Goal: Transaction & Acquisition: Book appointment/travel/reservation

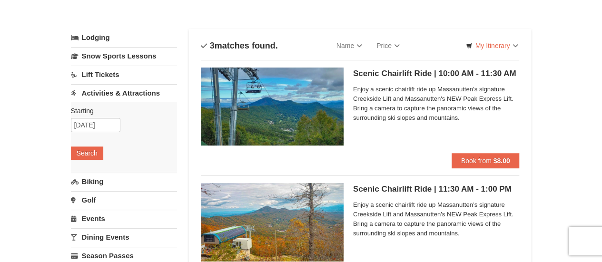
scroll to position [18, 0]
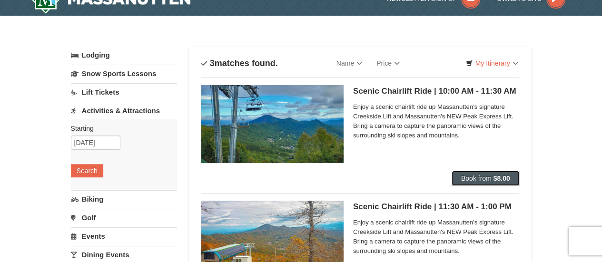
click at [469, 178] on span "Book from" at bounding box center [476, 179] width 30 height 8
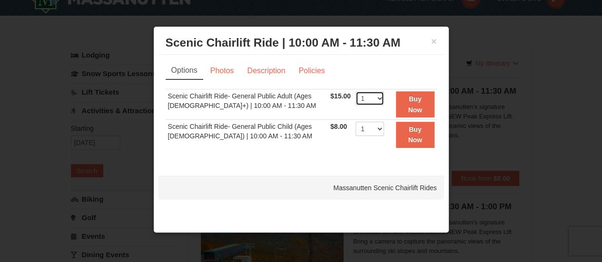
click at [374, 96] on select "1 2 3 4 5 6 7 8 9 10 11 12 13 14 15 16 17 18 19 20 21 22" at bounding box center [370, 98] width 29 height 14
select select "2"
click at [356, 91] on select "1 2 3 4 5 6 7 8 9 10 11 12 13 14 15 16 17 18 19 20 21 22" at bounding box center [370, 98] width 29 height 14
click at [398, 101] on button "Buy Now" at bounding box center [415, 104] width 39 height 26
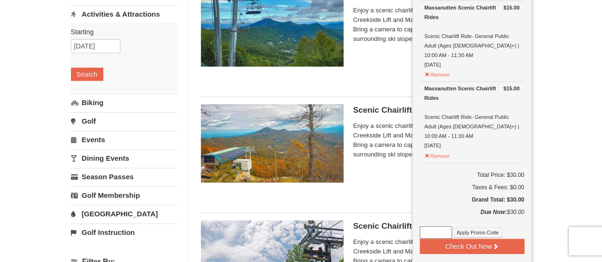
scroll to position [115, 0]
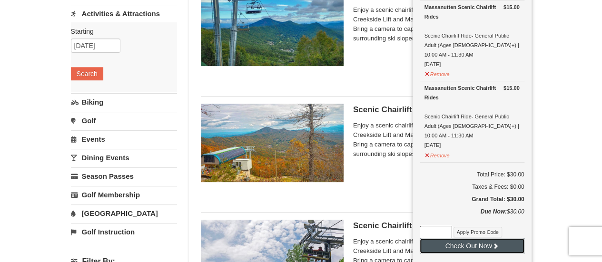
click at [476, 239] on button "Check Out Now" at bounding box center [472, 246] width 105 height 15
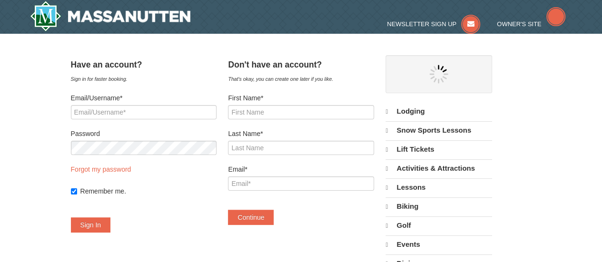
select select "10"
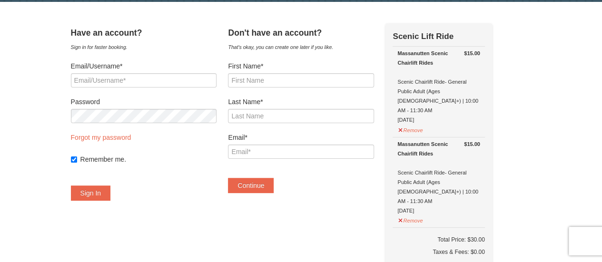
scroll to position [30, 0]
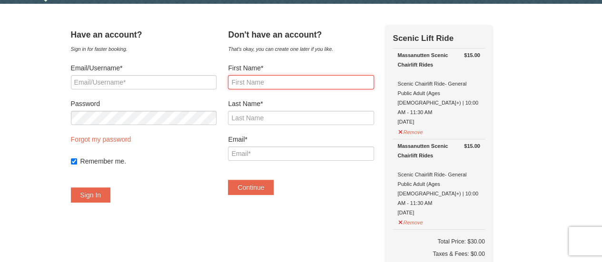
click at [258, 86] on input "First Name*" at bounding box center [301, 82] width 146 height 14
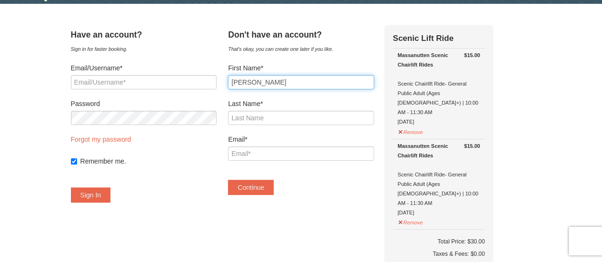
type input "Kirti"
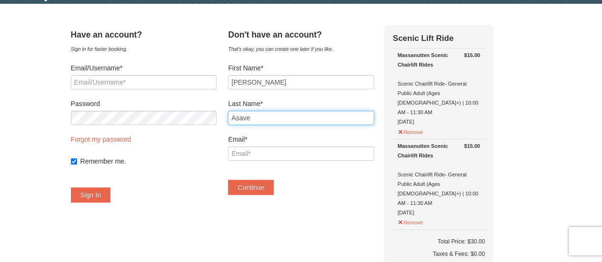
type input "Asave"
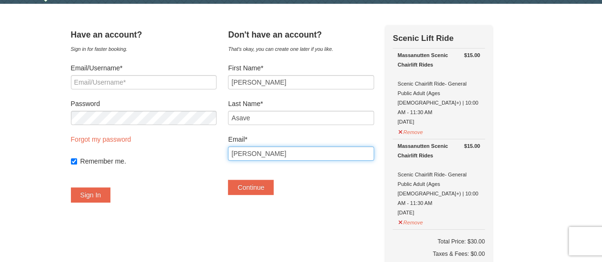
type input "kirtiasave@gmail.com"
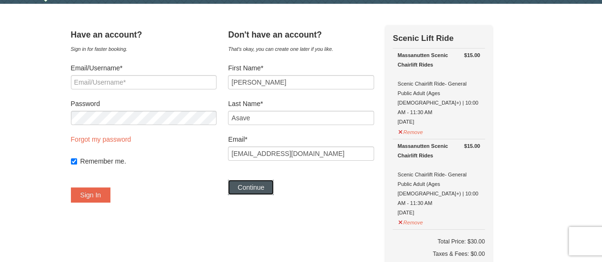
click at [263, 182] on button "Continue" at bounding box center [251, 187] width 46 height 15
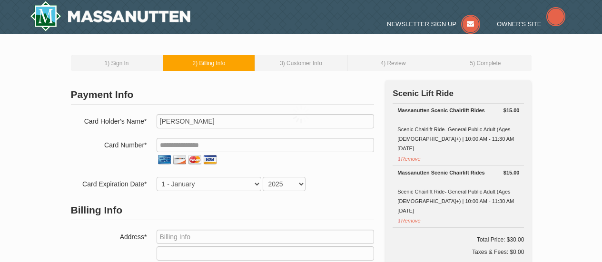
select select "GB"
select select "44"
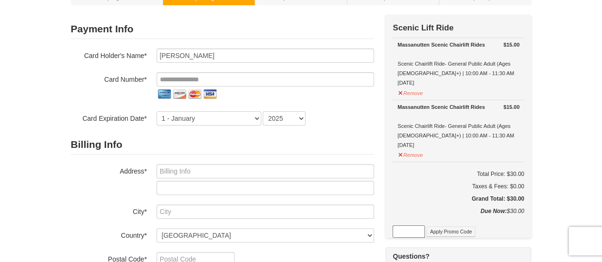
scroll to position [66, 0]
